Goal: Information Seeking & Learning: Check status

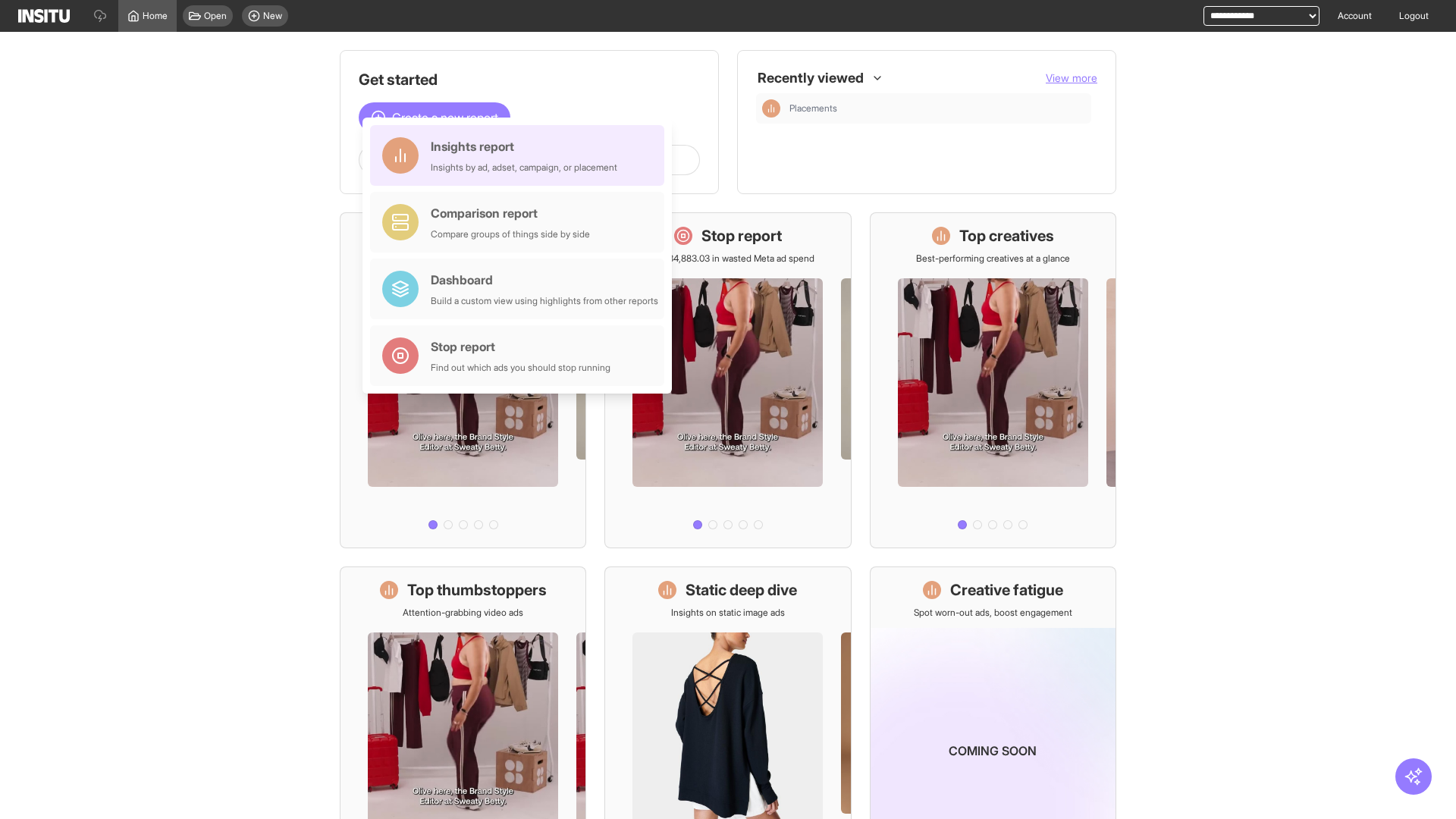
click at [520, 156] on div "Insights report Insights by ad, adset, campaign, or placement" at bounding box center [523, 155] width 186 height 36
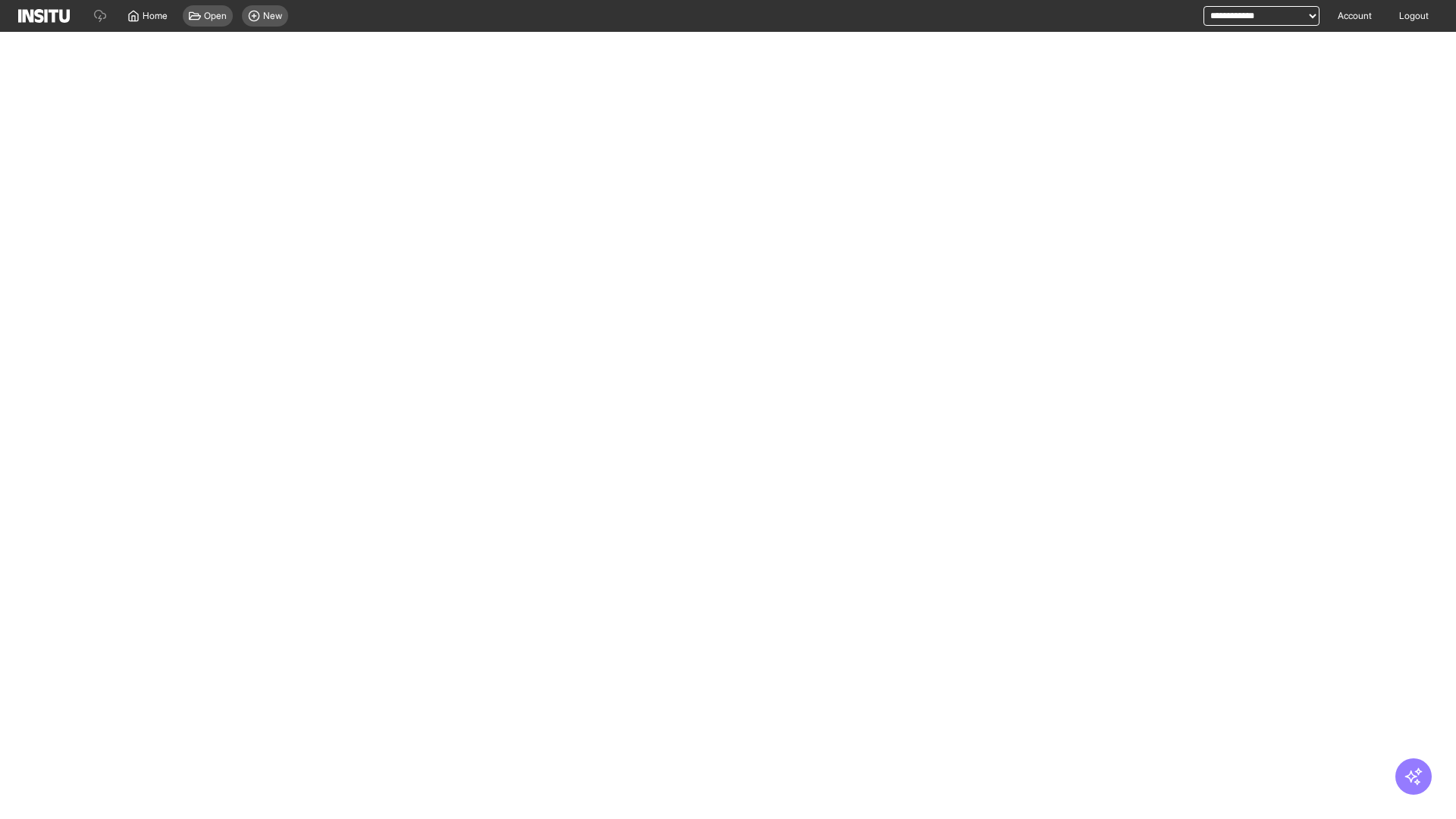
select select "**"
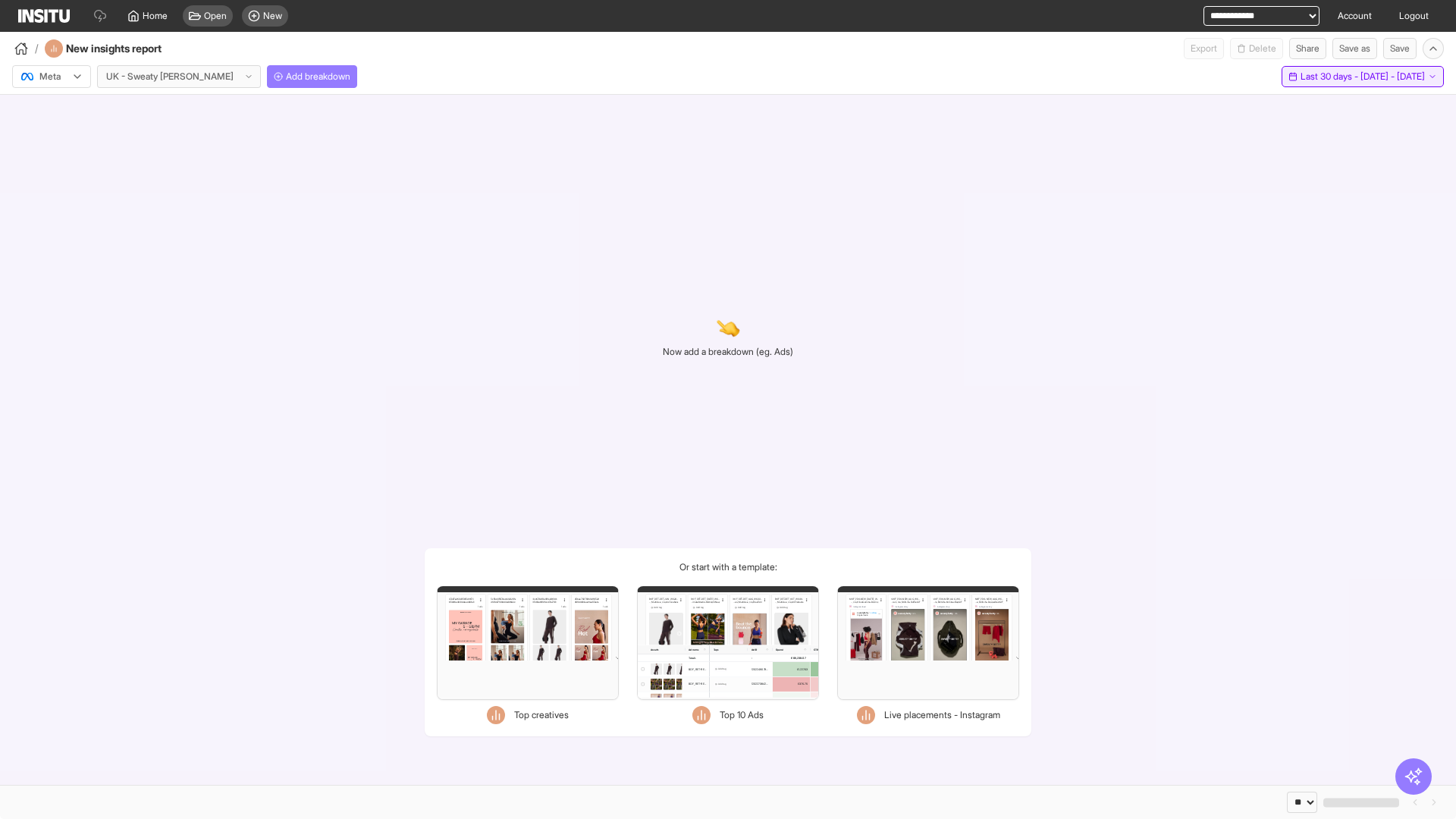
click at [1327, 77] on span "Last 30 days - [DATE] - [DATE]" at bounding box center [1363, 77] width 125 height 12
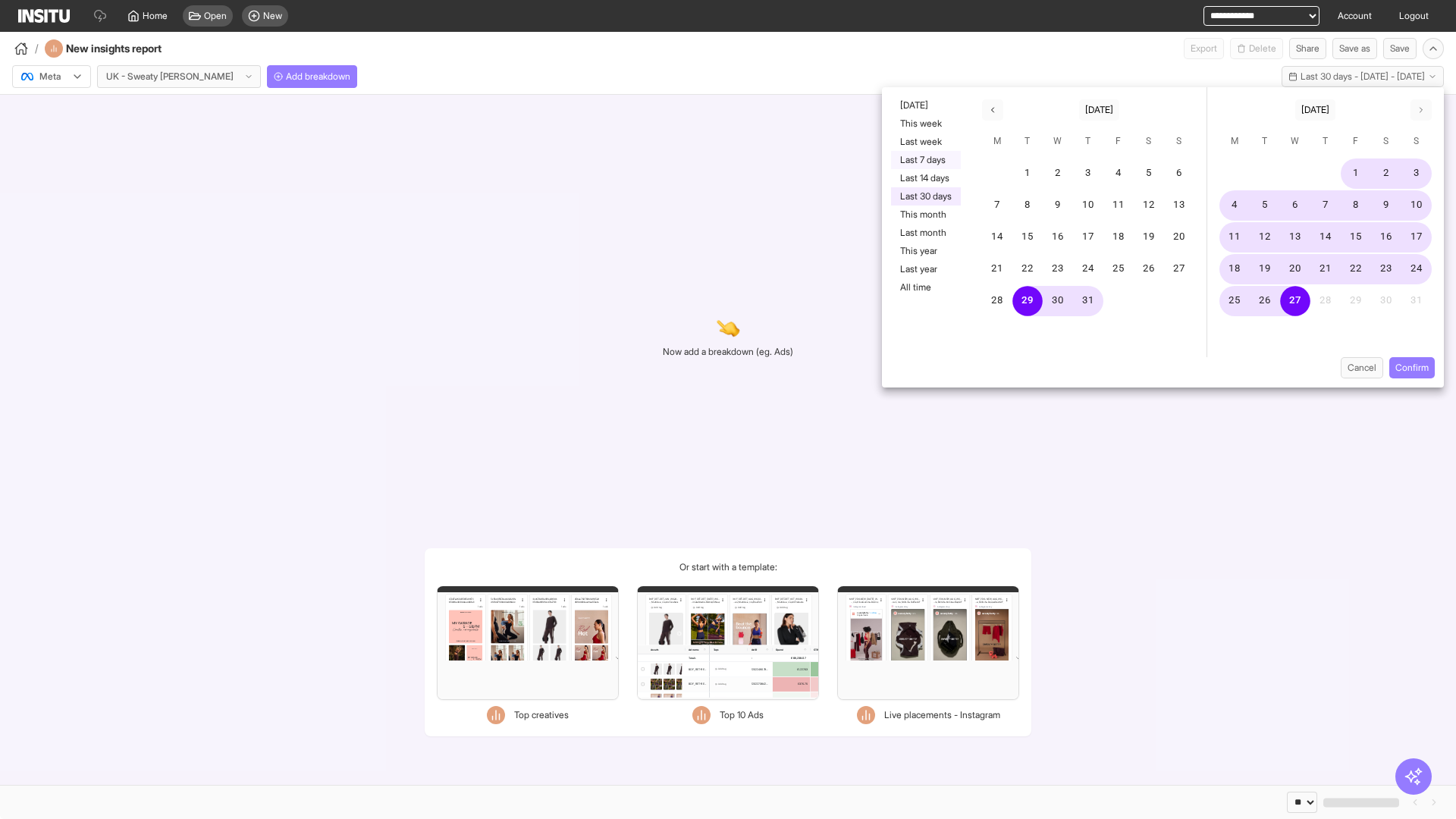
click at [924, 160] on button "Last 7 days" at bounding box center [925, 160] width 70 height 19
